Goal: Task Accomplishment & Management: Complete application form

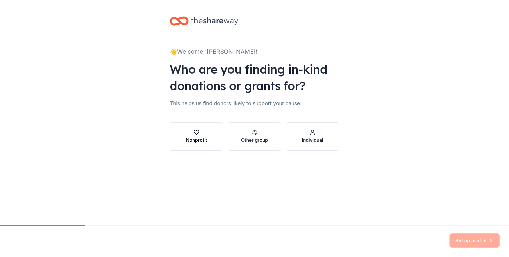
click at [196, 132] on icon "button" at bounding box center [196, 132] width 6 height 6
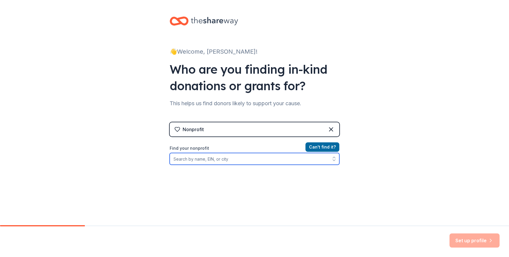
click at [263, 159] on input "Find your nonprofit" at bounding box center [255, 159] width 170 height 12
click at [218, 160] on input "Find your nonprofit" at bounding box center [255, 159] width 170 height 12
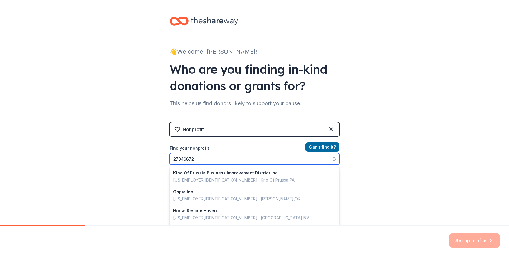
type input "273468720"
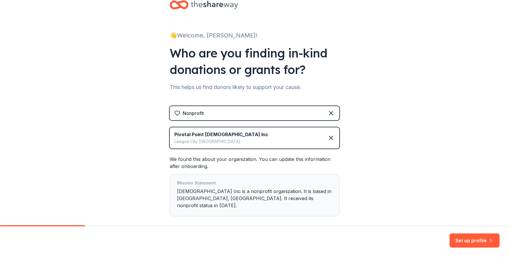
scroll to position [40, 0]
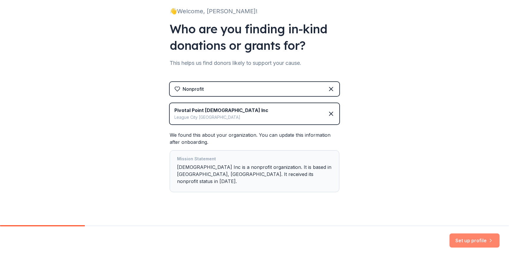
click at [468, 243] on button "Set up profile" at bounding box center [474, 240] width 50 height 14
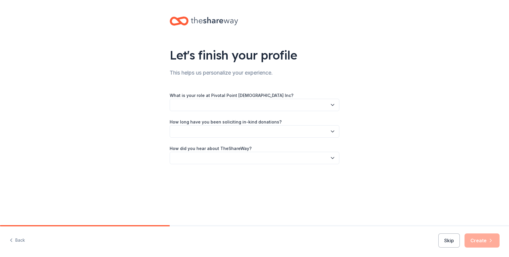
click at [331, 105] on icon "button" at bounding box center [332, 104] width 3 height 1
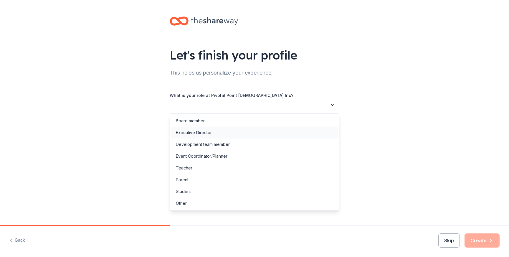
click at [237, 131] on div "Executive Director" at bounding box center [254, 133] width 167 height 12
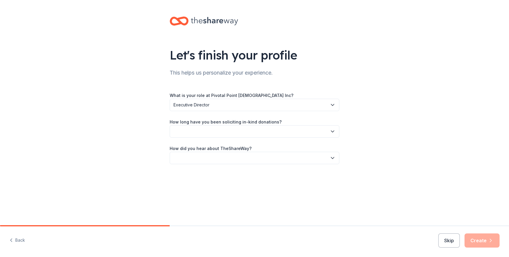
click at [242, 131] on button "button" at bounding box center [255, 131] width 170 height 12
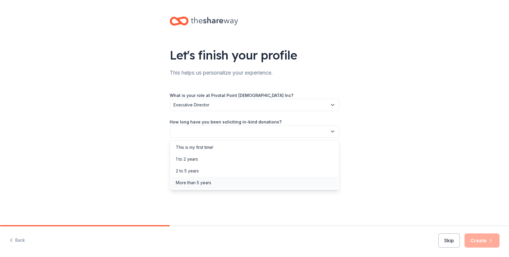
click at [220, 182] on div "More than 5 years" at bounding box center [254, 183] width 167 height 12
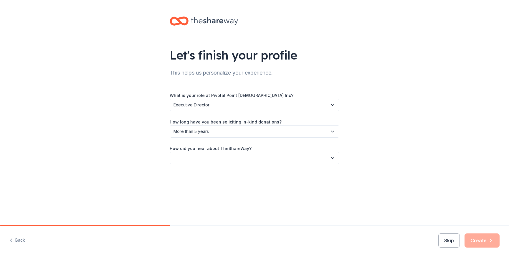
click at [232, 155] on button "button" at bounding box center [255, 158] width 170 height 12
click at [189, 220] on div "Other" at bounding box center [254, 221] width 167 height 12
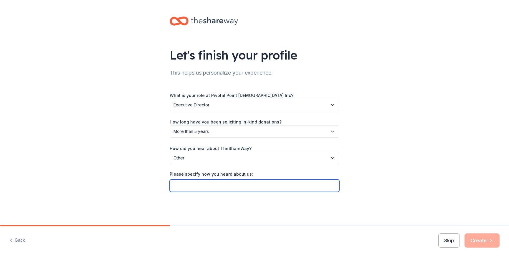
click at [209, 185] on input "Please specify how you heard about us:" at bounding box center [255, 185] width 170 height 12
type input "[DEMOGRAPHIC_DATA] Member"
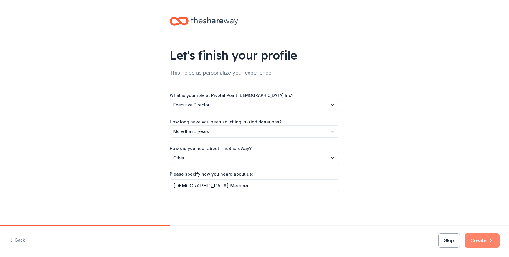
click at [476, 242] on button "Create" at bounding box center [481, 240] width 35 height 14
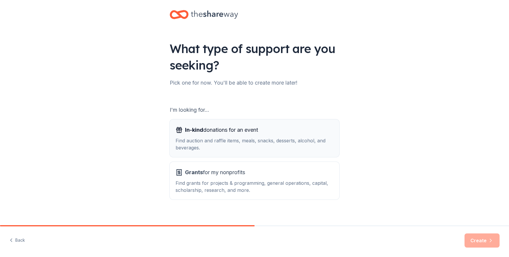
scroll to position [13, 0]
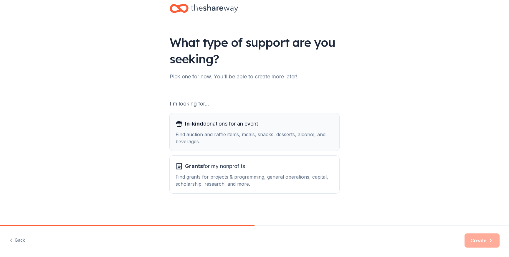
click at [262, 126] on div "In-kind donations for an event" at bounding box center [254, 123] width 158 height 9
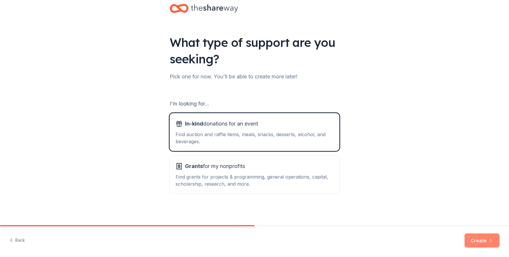
click at [479, 239] on button "Create" at bounding box center [481, 240] width 35 height 14
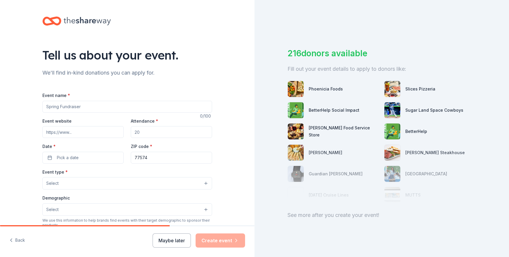
click at [140, 109] on input "Event name *" at bounding box center [127, 107] width 170 height 12
click at [91, 131] on input "Event website" at bounding box center [82, 132] width 81 height 12
click at [87, 130] on input "Event website" at bounding box center [82, 132] width 81 height 12
click at [74, 133] on input "Event website" at bounding box center [82, 132] width 81 height 12
click at [102, 105] on input "Christmas Season" at bounding box center [127, 107] width 170 height 12
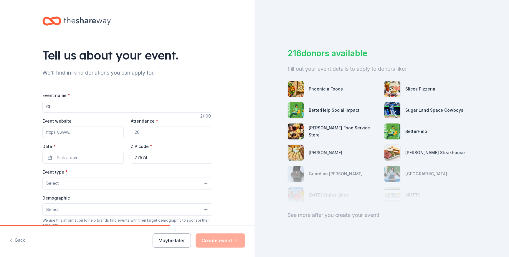
type input "C"
type input "League City Proud Christmas Parade"
click at [79, 133] on input "Event website" at bounding box center [82, 132] width 81 height 12
click at [85, 130] on input "Event website" at bounding box center [82, 132] width 81 height 12
type input "[DOMAIN_NAME]"
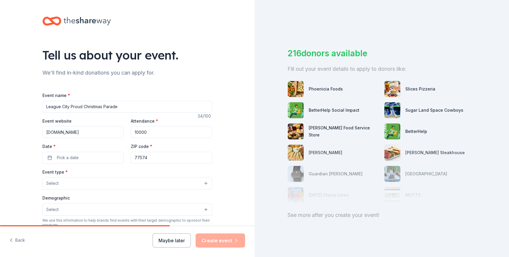
type input "10000"
click at [105, 132] on input "[DOMAIN_NAME]" at bounding box center [82, 132] width 81 height 12
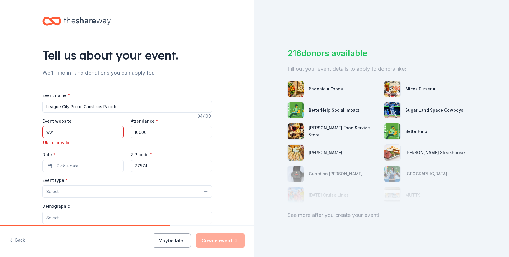
type input "w"
type input "t"
type input "[DOMAIN_NAME]"
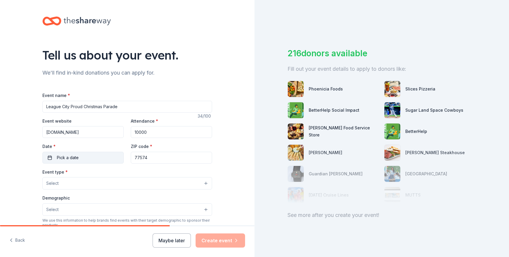
click at [82, 157] on button "Pick a date" at bounding box center [82, 158] width 81 height 12
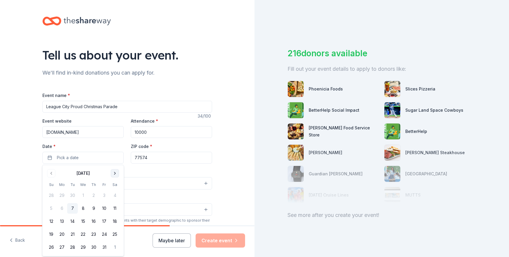
click at [116, 173] on button "Go to next month" at bounding box center [115, 173] width 8 height 8
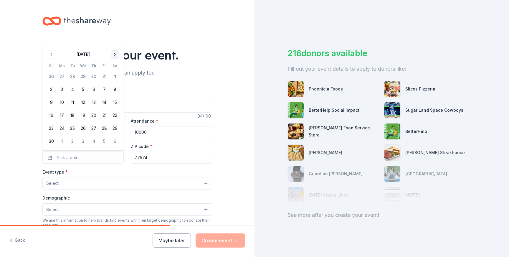
click at [116, 54] on button "Go to next month" at bounding box center [115, 54] width 8 height 8
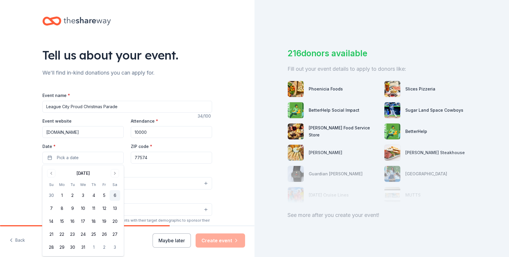
click at [115, 195] on button "6" at bounding box center [114, 195] width 11 height 11
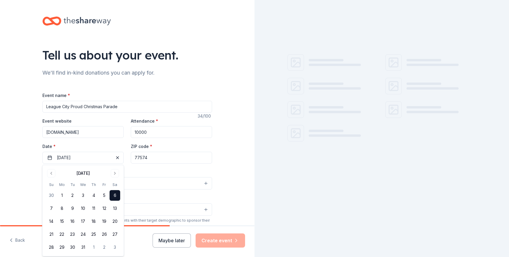
click at [153, 172] on div "Event type * Select" at bounding box center [127, 178] width 170 height 21
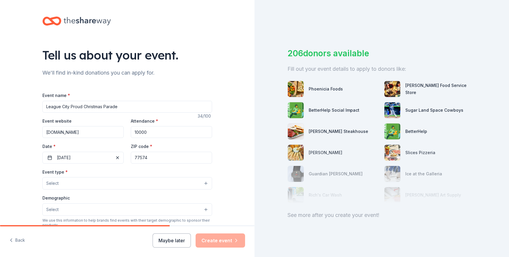
click at [122, 186] on button "Select" at bounding box center [127, 183] width 170 height 12
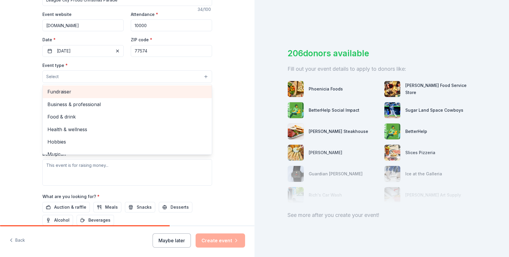
click at [123, 92] on span "Fundraiser" at bounding box center [127, 92] width 160 height 8
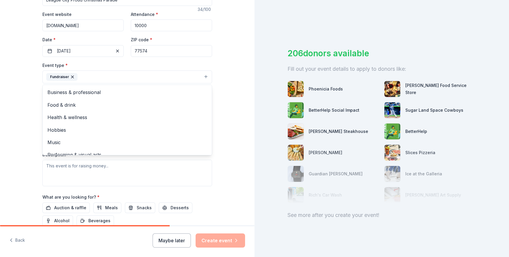
click at [236, 131] on div "Tell us about your event. We'll find in-kind donations you can apply for. Event…" at bounding box center [127, 89] width 254 height 392
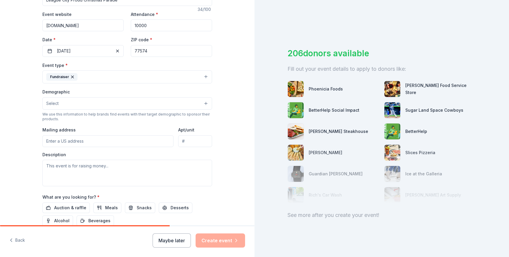
click at [153, 104] on button "Select" at bounding box center [127, 103] width 170 height 12
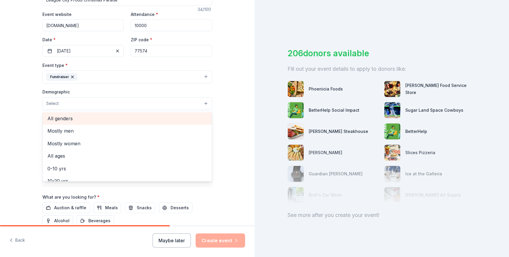
click at [107, 118] on span "All genders" at bounding box center [127, 118] width 160 height 8
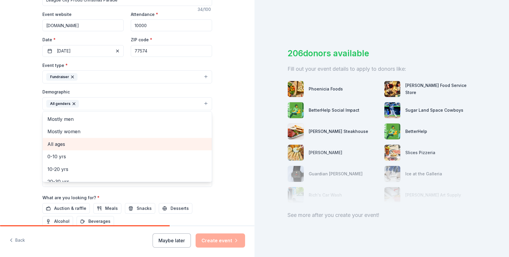
click at [67, 145] on span "All ages" at bounding box center [127, 144] width 160 height 8
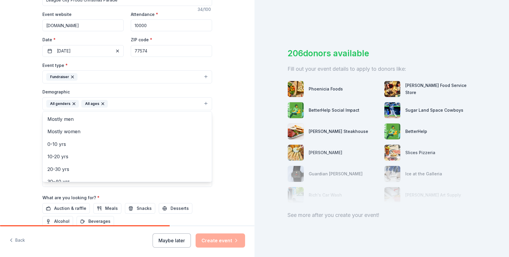
click at [240, 154] on div "Tell us about your event. We'll find in-kind donations you can apply for. Event…" at bounding box center [127, 89] width 254 height 393
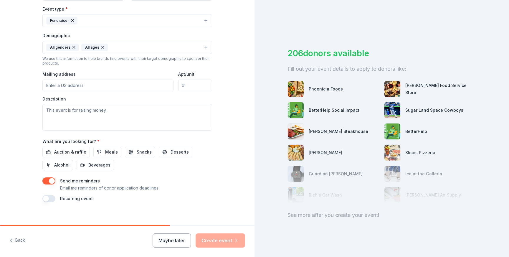
scroll to position [168, 0]
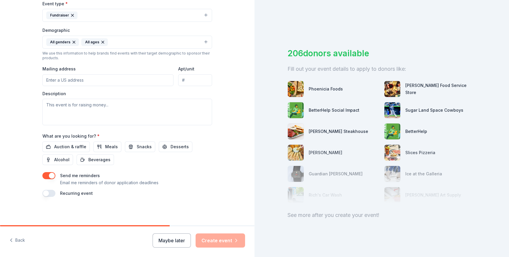
click at [128, 80] on input "Mailing address" at bounding box center [107, 80] width 131 height 12
type input "[STREET_ADDRESS][GEOGRAPHIC_DATA]"
type input "77573"
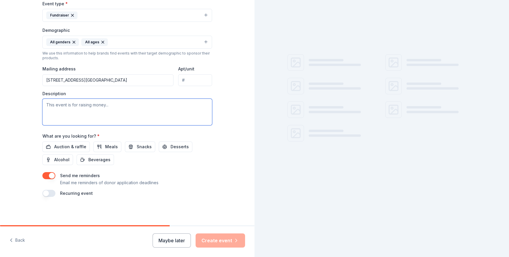
click at [107, 109] on textarea at bounding box center [127, 112] width 170 height 26
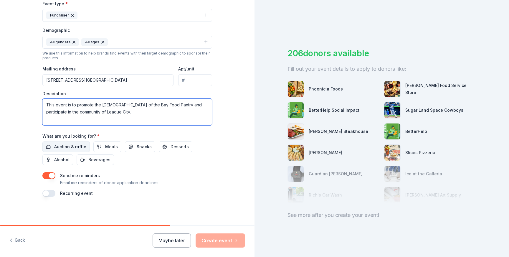
type textarea "This event is to promote the [DEMOGRAPHIC_DATA] of the Bay Food Pantry and part…"
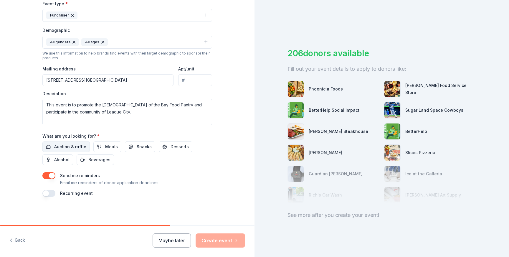
click at [73, 148] on span "Auction & raffle" at bounding box center [70, 146] width 32 height 7
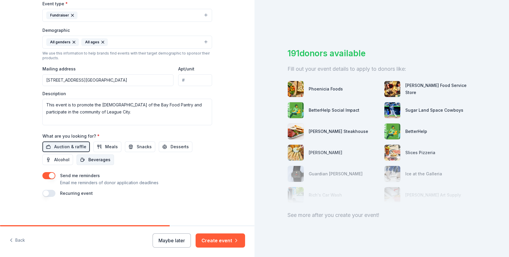
click at [102, 161] on span "Beverages" at bounding box center [99, 159] width 22 height 7
click at [113, 143] on span "Meals" at bounding box center [111, 146] width 13 height 7
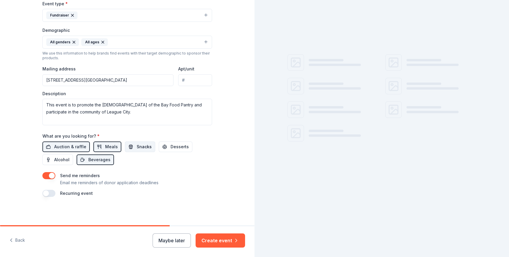
click at [138, 144] on span "Snacks" at bounding box center [144, 146] width 15 height 7
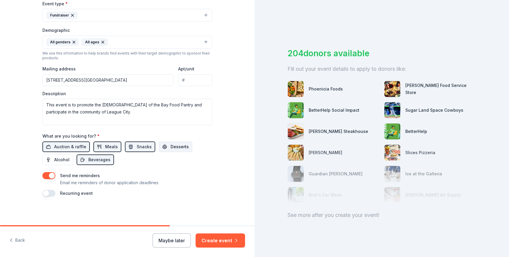
click at [173, 147] on span "Desserts" at bounding box center [179, 146] width 18 height 7
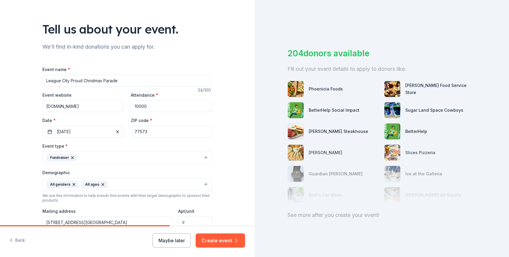
scroll to position [31, 0]
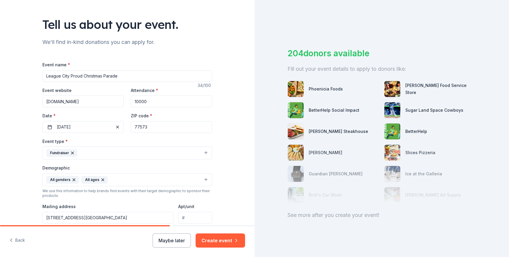
click at [140, 77] on input "League City Proud Christmas Parade" at bounding box center [127, 76] width 170 height 12
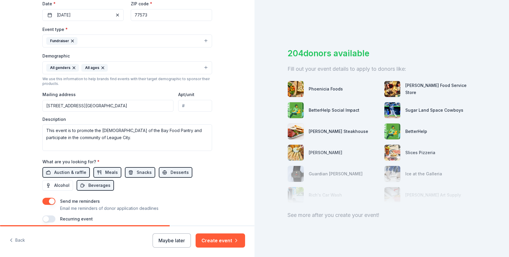
scroll to position [168, 0]
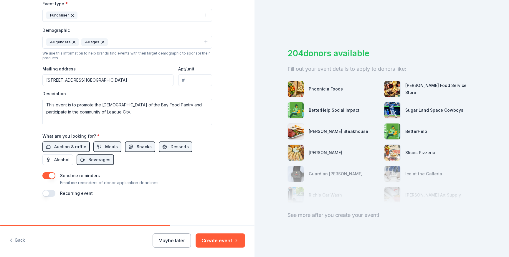
type input "League City Proud Christmas Parade Participation"
click at [47, 192] on button "button" at bounding box center [48, 193] width 13 height 7
click at [90, 211] on button "[DATE]" at bounding box center [75, 211] width 30 height 12
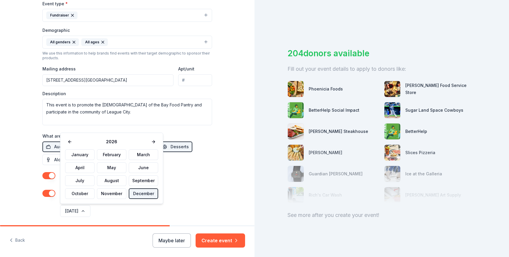
click at [141, 195] on button "December" at bounding box center [143, 193] width 29 height 11
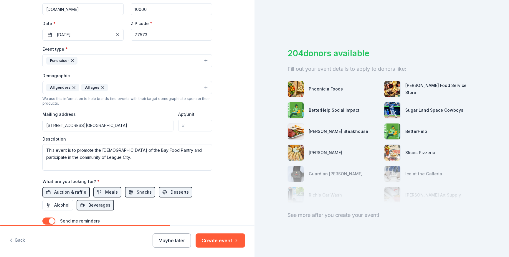
scroll to position [141, 0]
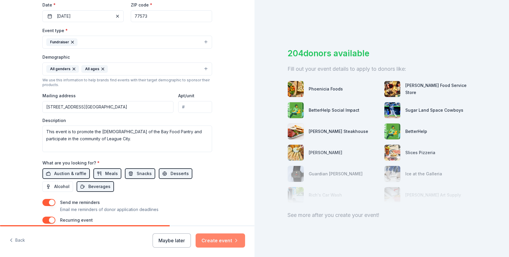
click at [216, 239] on button "Create event" at bounding box center [219, 240] width 49 height 14
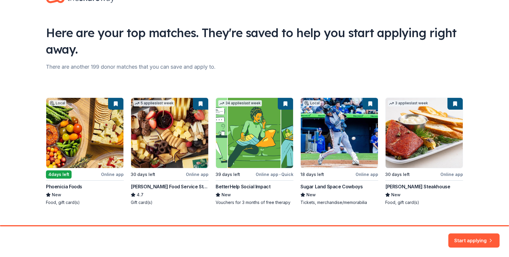
scroll to position [31, 0]
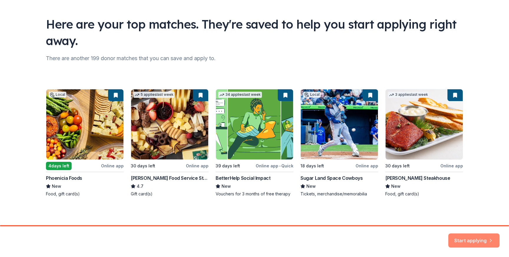
click at [476, 239] on button "Start applying" at bounding box center [473, 238] width 51 height 14
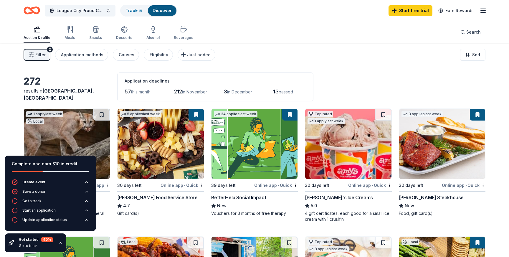
click at [296, 21] on div "League City Proud Christmas Parade Participation Track · 5 Discover Start free …" at bounding box center [254, 10] width 509 height 21
